Goal: Task Accomplishment & Management: Use online tool/utility

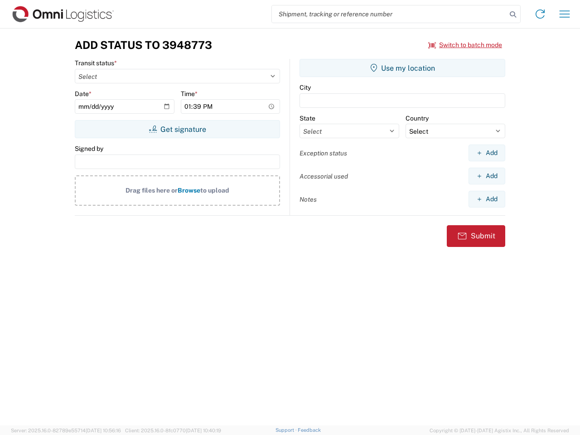
click at [389, 14] on input "search" at bounding box center [389, 13] width 235 height 17
click at [513, 15] on icon at bounding box center [513, 14] width 13 height 13
click at [540, 14] on icon at bounding box center [540, 14] width 15 height 15
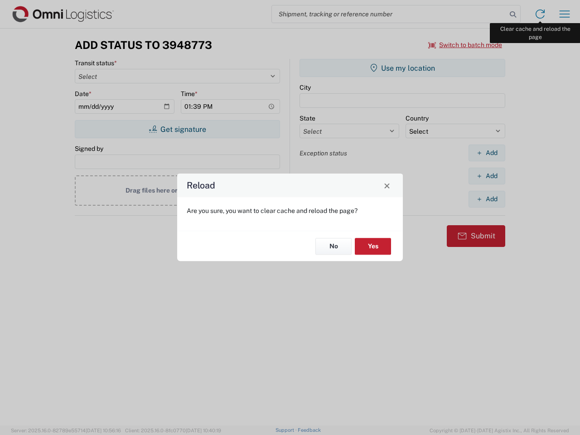
click at [565, 14] on div "Reload Are you sure, you want to clear cache and reload the page? No Yes" at bounding box center [290, 217] width 580 height 435
click at [466, 45] on div "Reload Are you sure, you want to clear cache and reload the page? No Yes" at bounding box center [290, 217] width 580 height 435
click at [177, 129] on div "Reload Are you sure, you want to clear cache and reload the page? No Yes" at bounding box center [290, 217] width 580 height 435
click at [403, 68] on div "Reload Are you sure, you want to clear cache and reload the page? No Yes" at bounding box center [290, 217] width 580 height 435
click at [487, 153] on div "Reload Are you sure, you want to clear cache and reload the page? No Yes" at bounding box center [290, 217] width 580 height 435
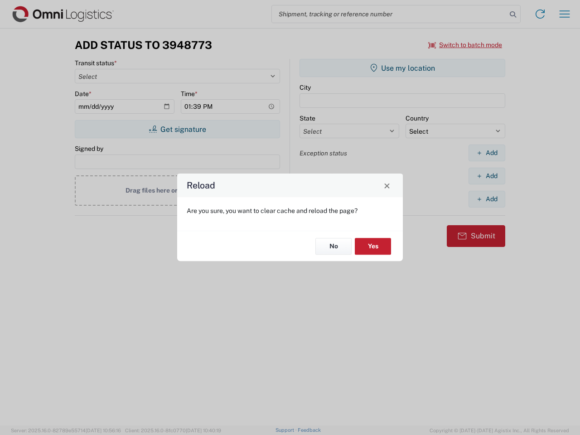
click at [487, 176] on div "Reload Are you sure, you want to clear cache and reload the page? No Yes" at bounding box center [290, 217] width 580 height 435
click at [487, 199] on div "Reload Are you sure, you want to clear cache and reload the page? No Yes" at bounding box center [290, 217] width 580 height 435
